Goal: Entertainment & Leisure: Browse casually

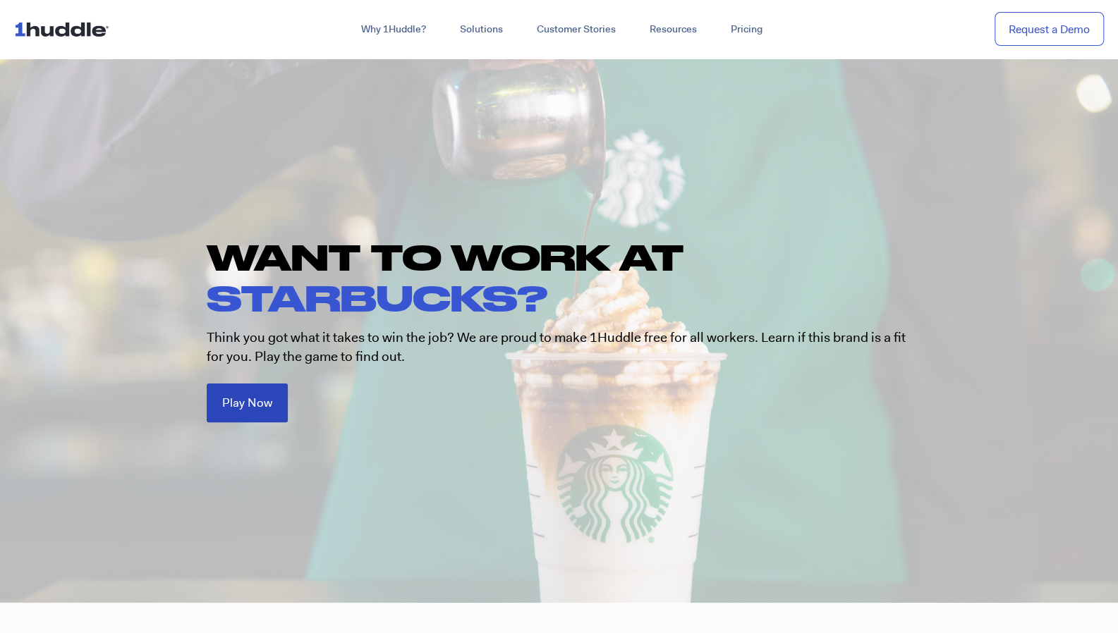
click at [228, 409] on link "Play Now" at bounding box center [247, 403] width 81 height 39
